Goal: Share content: Share content

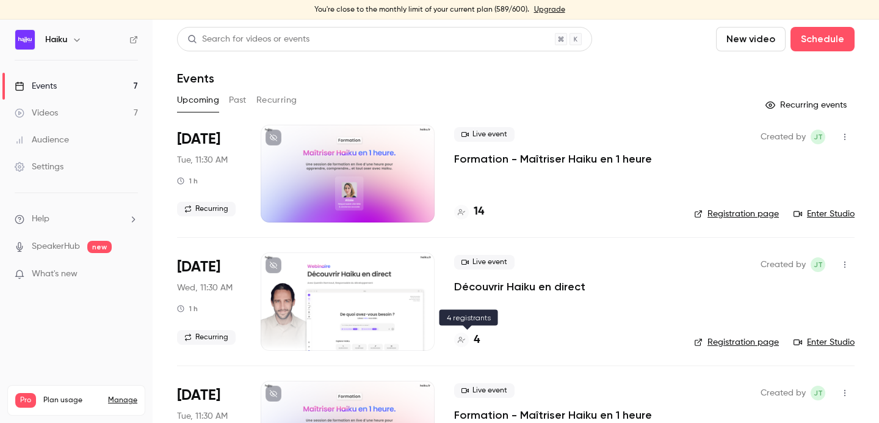
click at [473, 340] on div "4" at bounding box center [467, 340] width 26 height 16
click at [280, 101] on button "Recurring" at bounding box center [276, 100] width 41 height 20
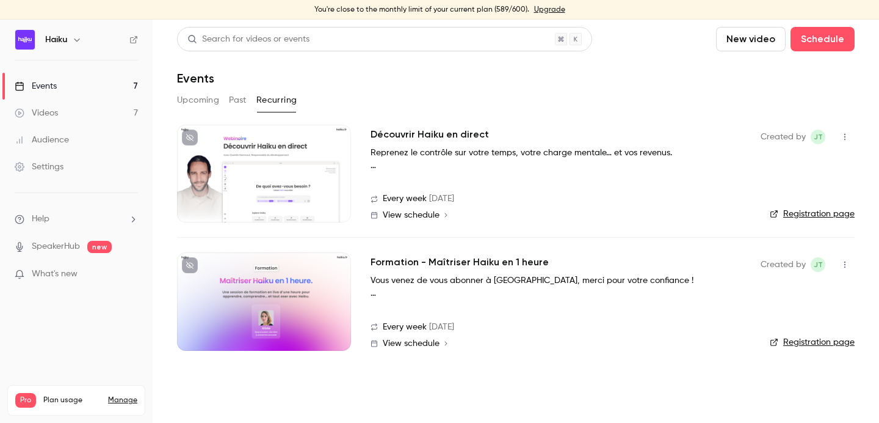
click at [239, 96] on button "Past" at bounding box center [238, 100] width 18 height 20
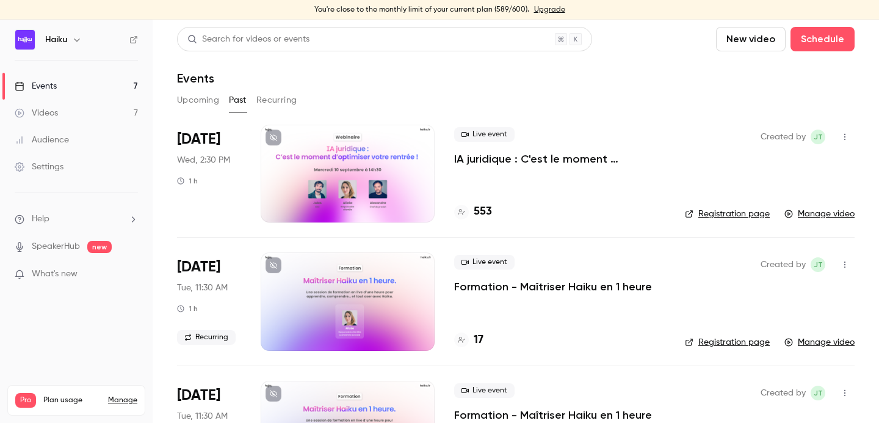
click at [392, 163] on div at bounding box center [348, 174] width 174 height 98
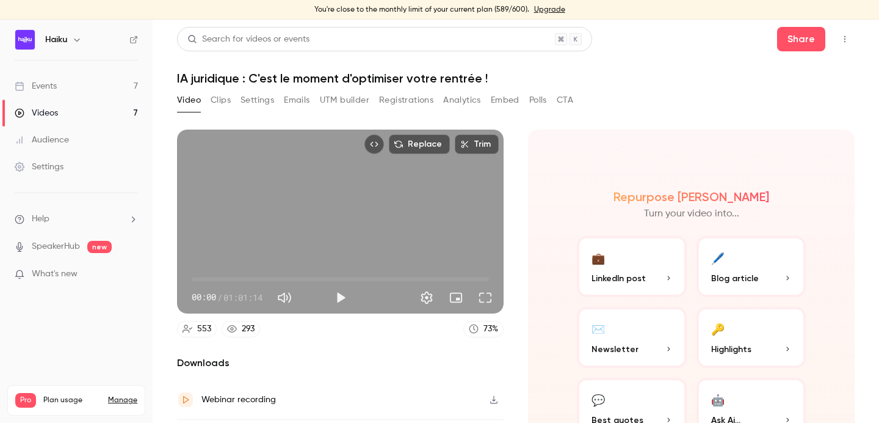
click at [847, 38] on icon "Top Bar Actions" at bounding box center [845, 39] width 10 height 9
click at [695, 79] on div at bounding box center [439, 211] width 879 height 423
click at [841, 40] on icon "Top Bar Actions" at bounding box center [845, 39] width 10 height 9
click at [680, 90] on div at bounding box center [439, 211] width 879 height 423
click at [379, 144] on icon "Embed video" at bounding box center [374, 144] width 9 height 9
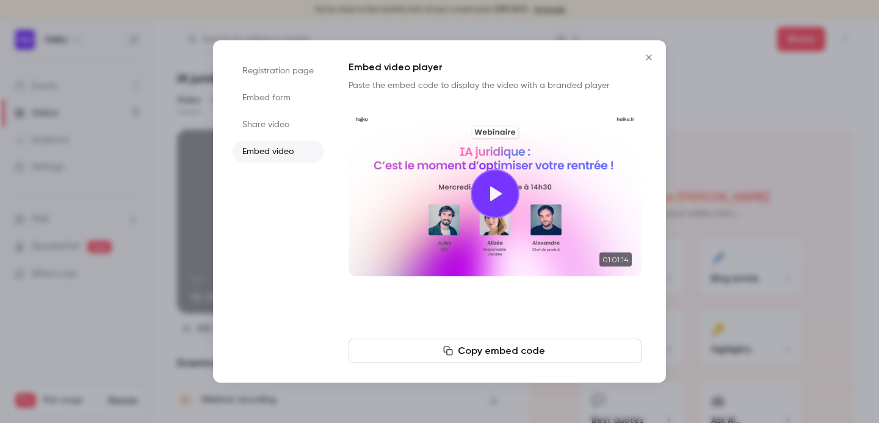
click at [263, 128] on li "Share video" at bounding box center [279, 125] width 92 height 22
click at [485, 347] on button "Copy link" at bounding box center [495, 350] width 293 height 24
